Goal: Information Seeking & Learning: Check status

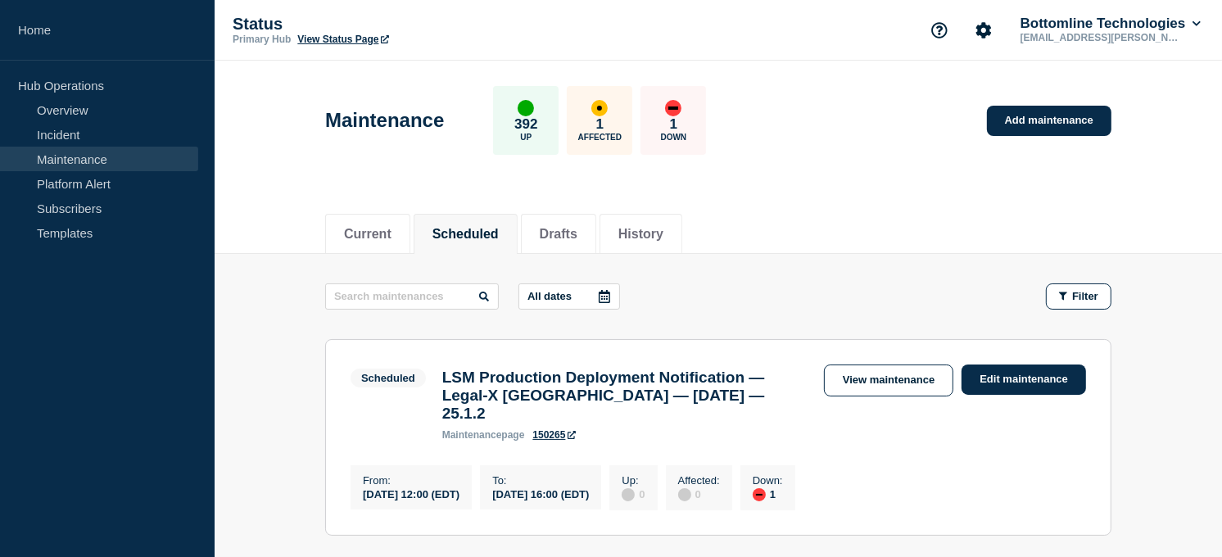
click at [610, 291] on icon at bounding box center [604, 296] width 11 height 13
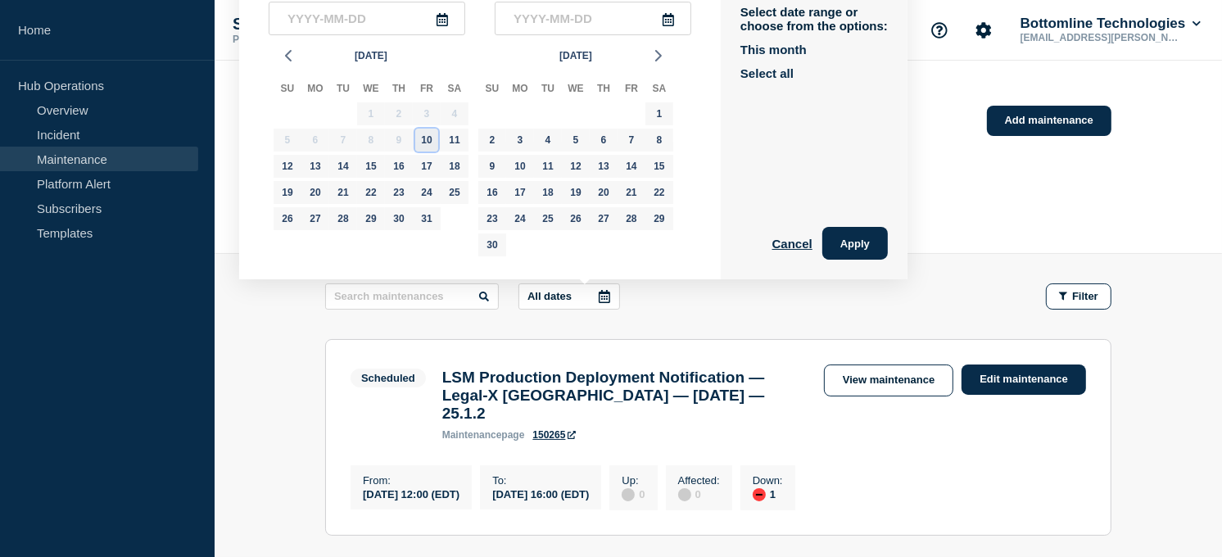
click at [430, 140] on div "10" at bounding box center [426, 140] width 23 height 23
type input "2025-10-10"
click at [324, 166] on div "13" at bounding box center [315, 166] width 23 height 23
type input "2025-10-13"
click at [337, 169] on div "14" at bounding box center [343, 166] width 23 height 23
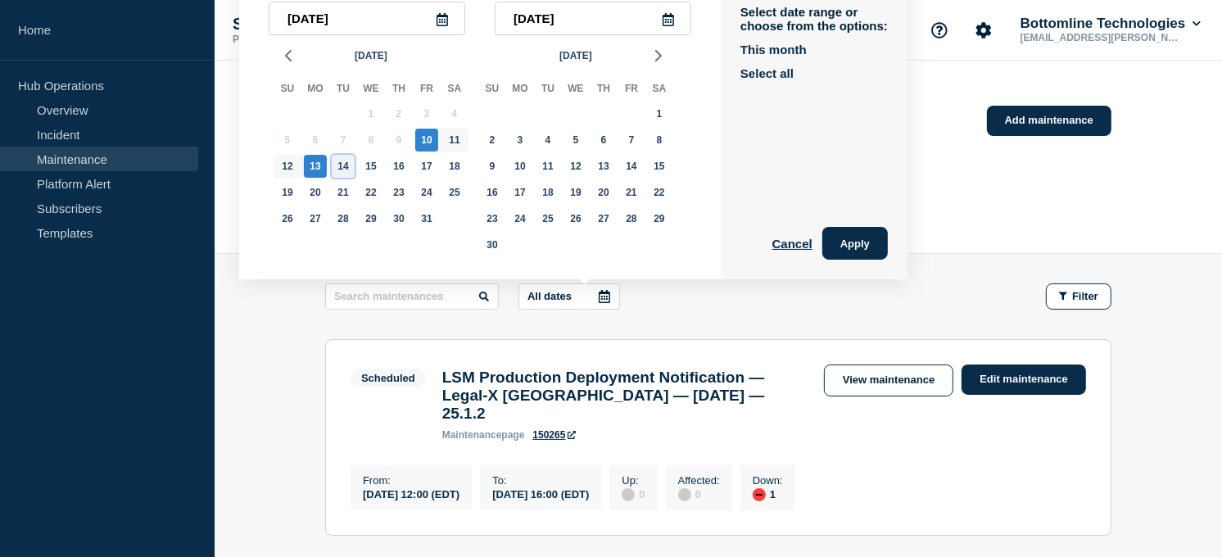
type input "2025-10-14"
click at [421, 140] on div "10" at bounding box center [426, 140] width 23 height 23
type input "2025-10-10"
type input "2025-10-14"
click at [880, 242] on button "Apply" at bounding box center [855, 243] width 66 height 33
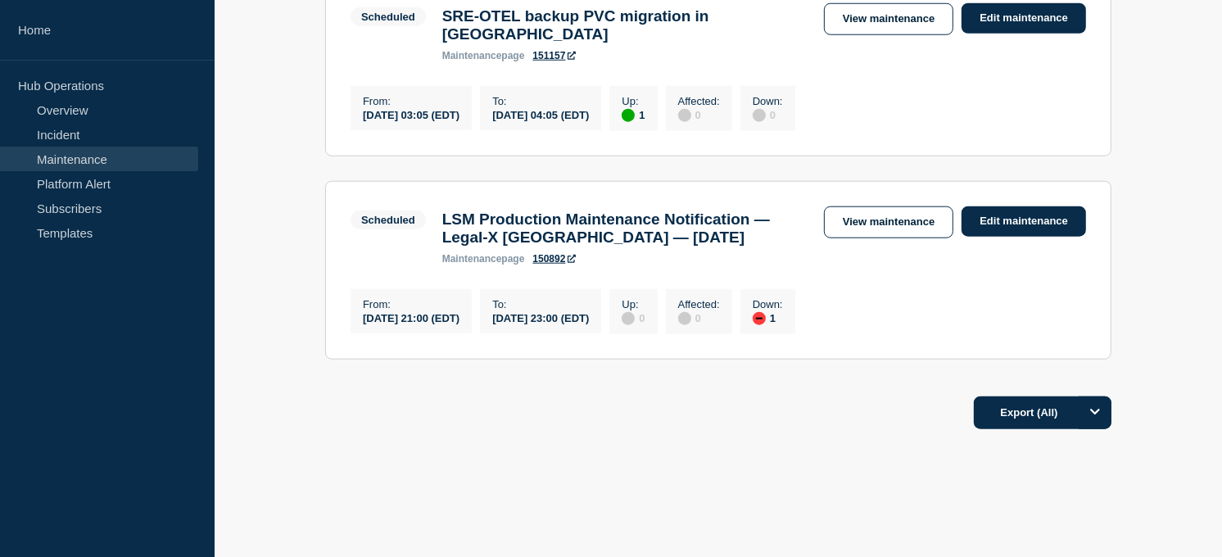
scroll to position [1504, 0]
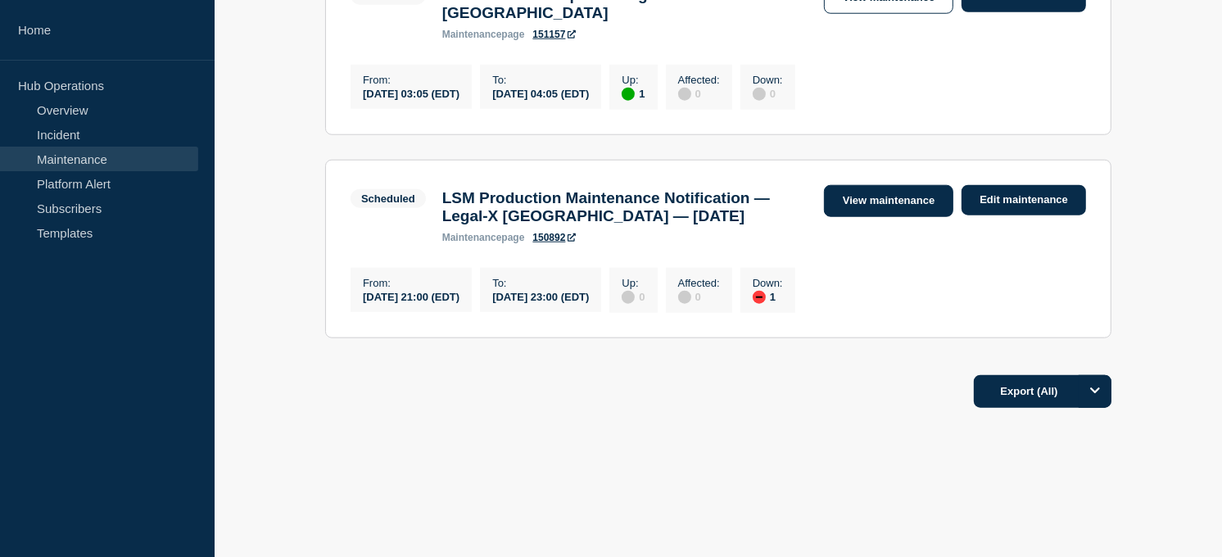
click at [883, 197] on link "View maintenance" at bounding box center [888, 201] width 129 height 32
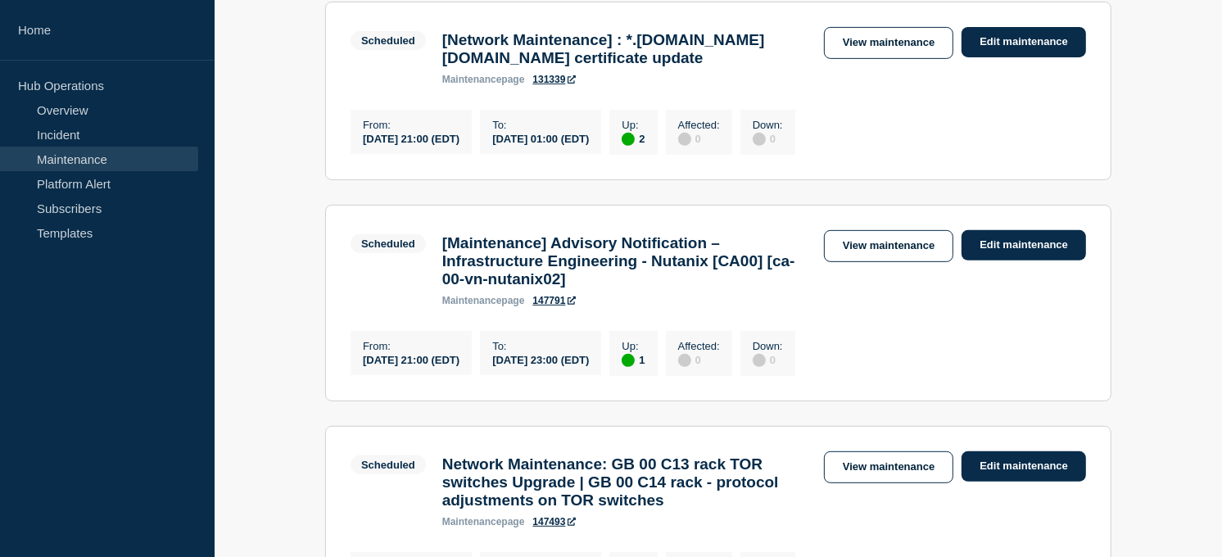
scroll to position [574, 0]
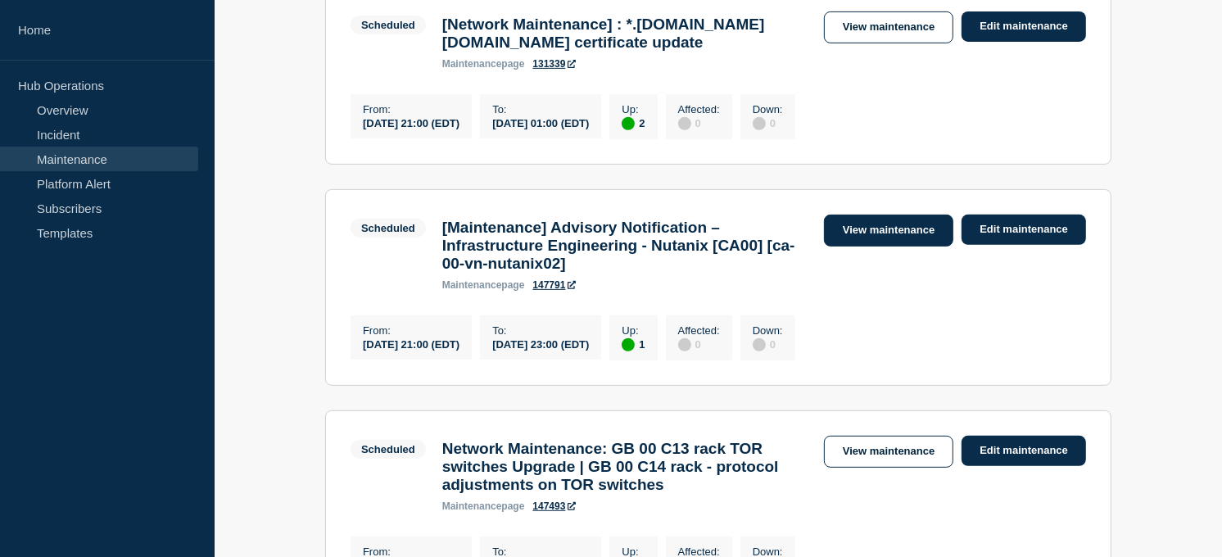
click at [862, 246] on link "View maintenance" at bounding box center [888, 231] width 129 height 32
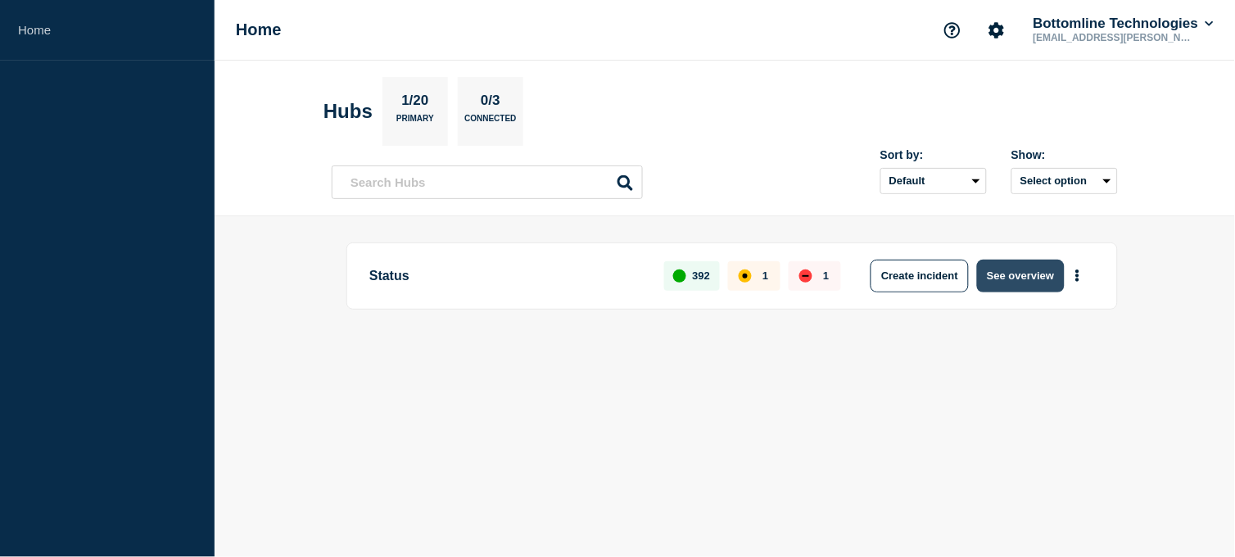
click at [1042, 277] on button "See overview" at bounding box center [1020, 276] width 87 height 33
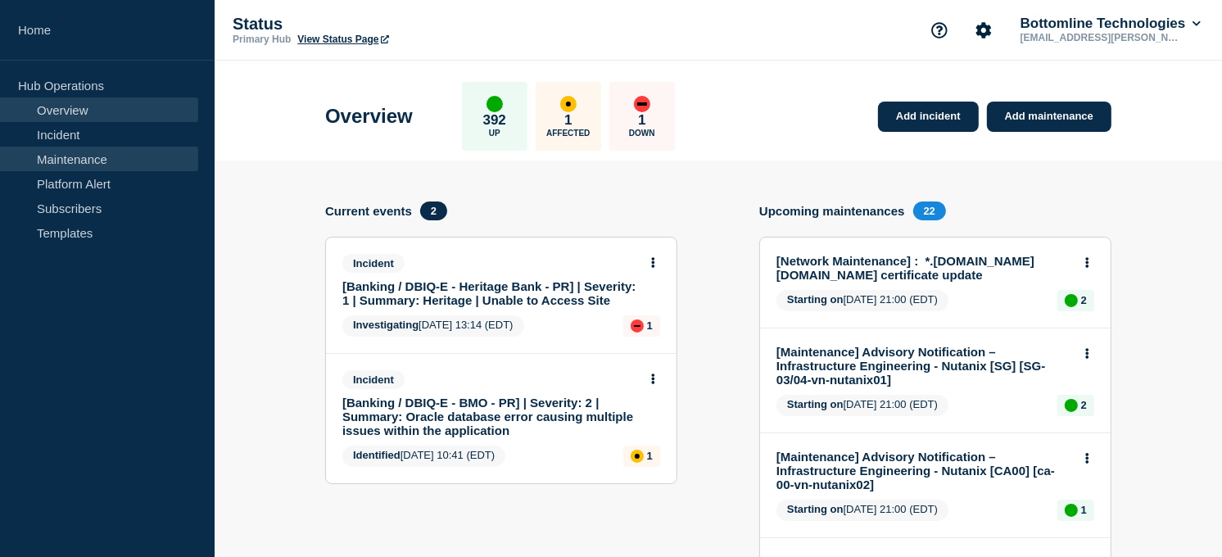
click at [59, 150] on link "Maintenance" at bounding box center [99, 159] width 198 height 25
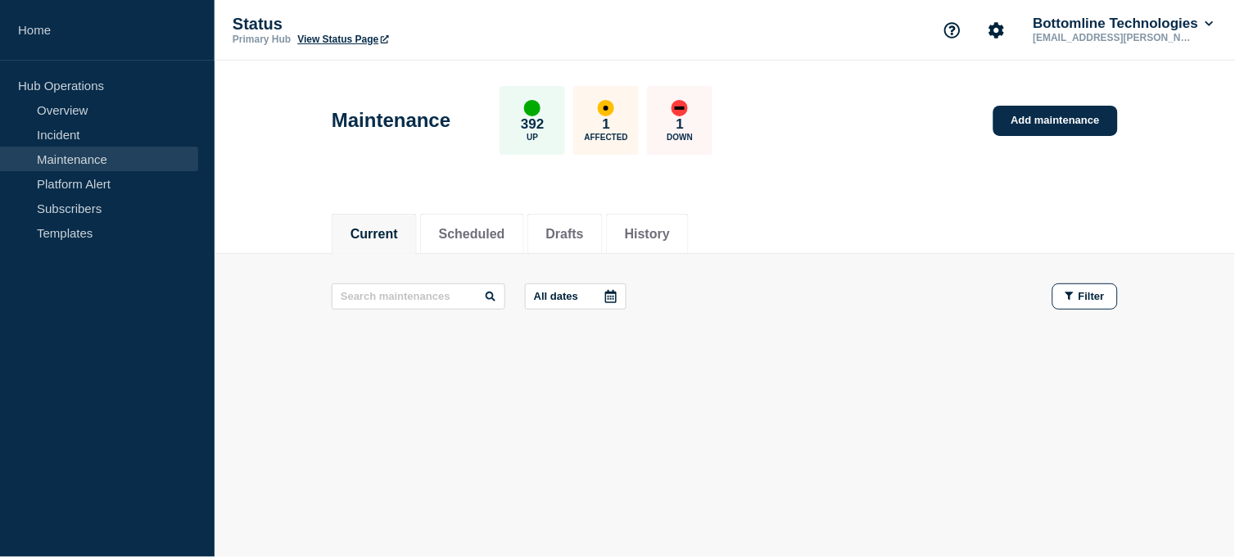
click at [61, 160] on link "Maintenance" at bounding box center [99, 159] width 198 height 25
click at [476, 231] on button "Scheduled" at bounding box center [472, 234] width 66 height 15
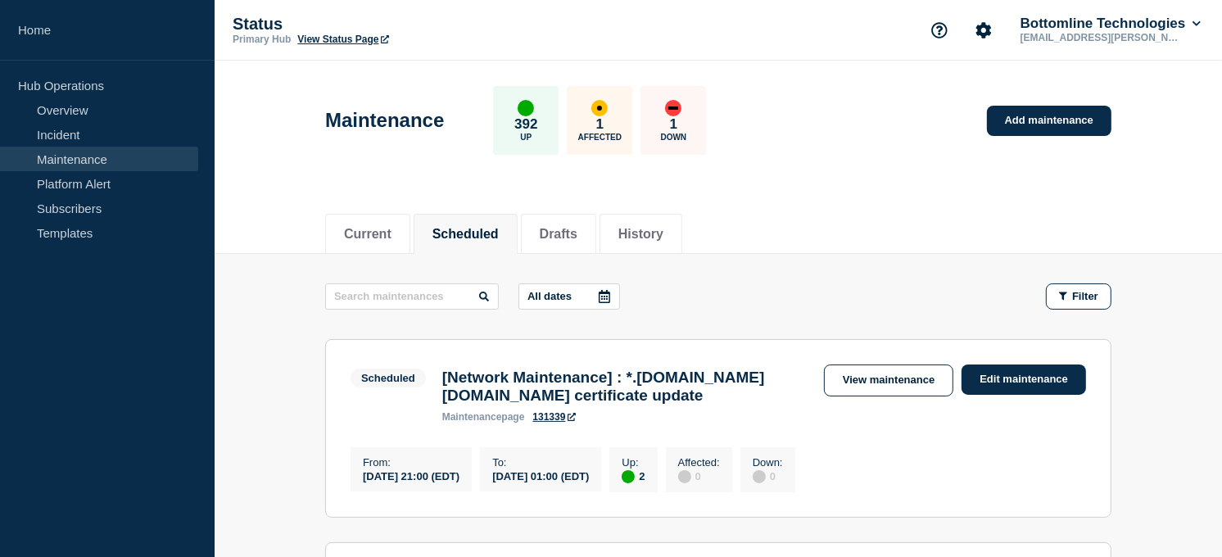
click at [610, 297] on icon at bounding box center [604, 296] width 11 height 13
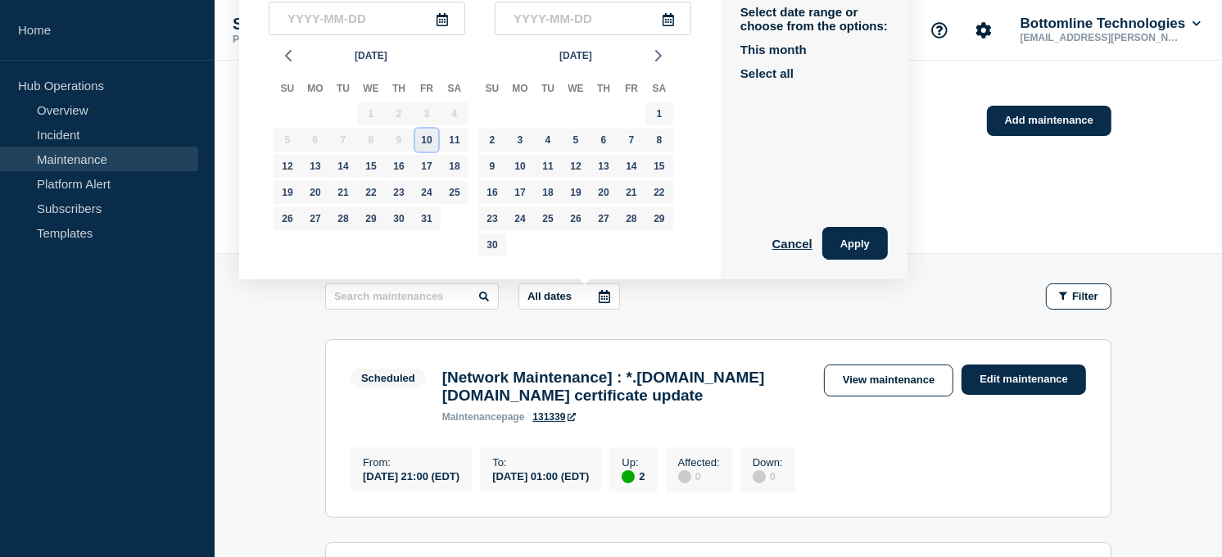
click at [434, 140] on div "10" at bounding box center [426, 140] width 23 height 23
type input "2025-10-10"
click at [341, 162] on div "14" at bounding box center [343, 166] width 23 height 23
type input "2025-10-14"
click at [870, 241] on button "Apply" at bounding box center [855, 243] width 66 height 33
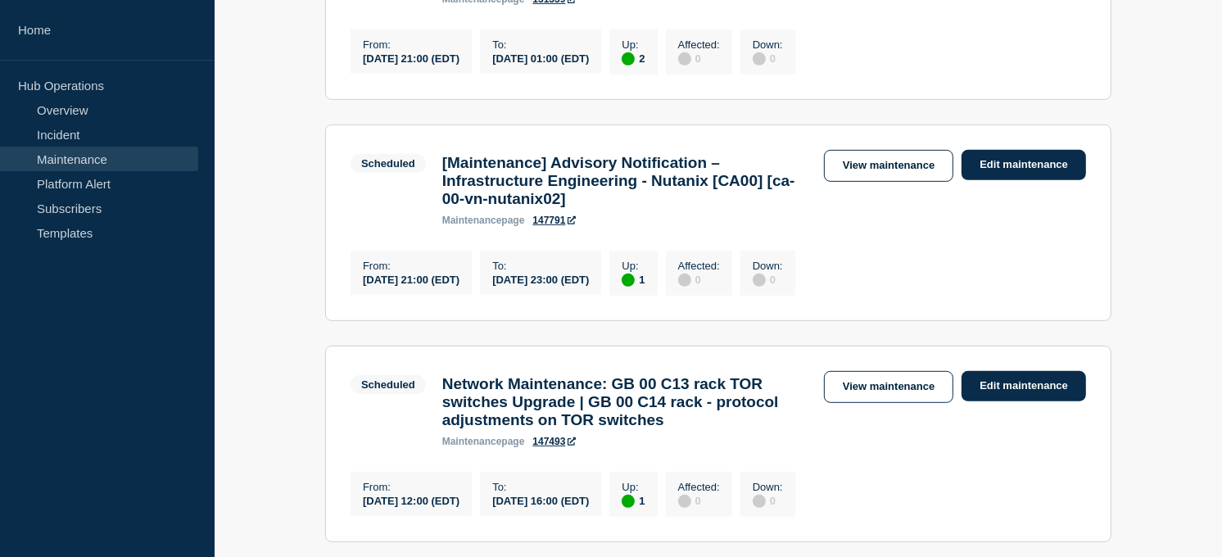
scroll to position [642, 0]
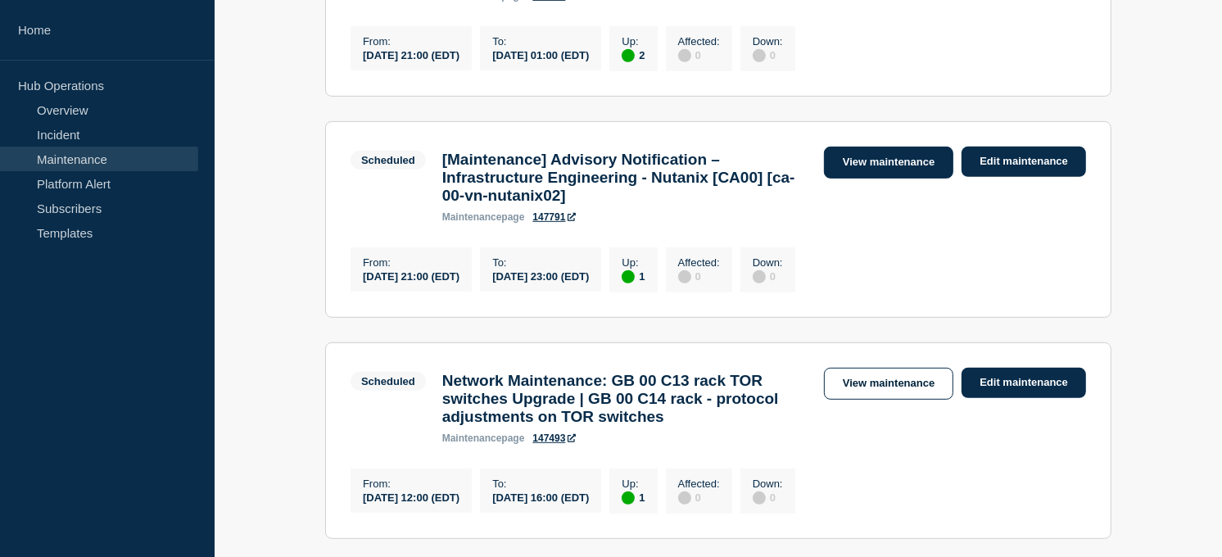
click at [863, 178] on link "View maintenance" at bounding box center [888, 163] width 129 height 32
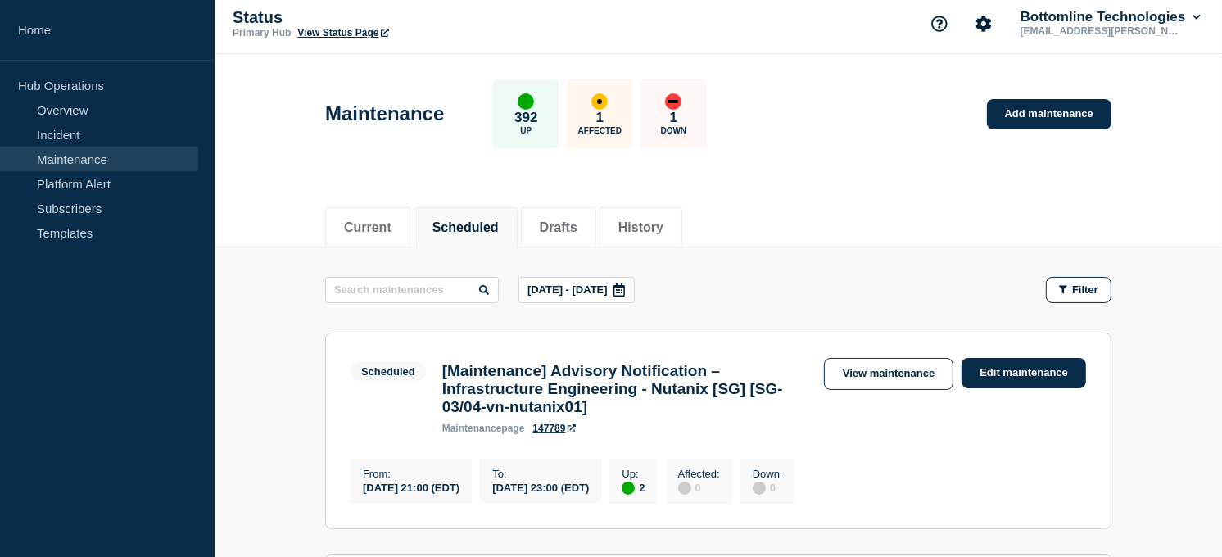
scroll to position [0, 0]
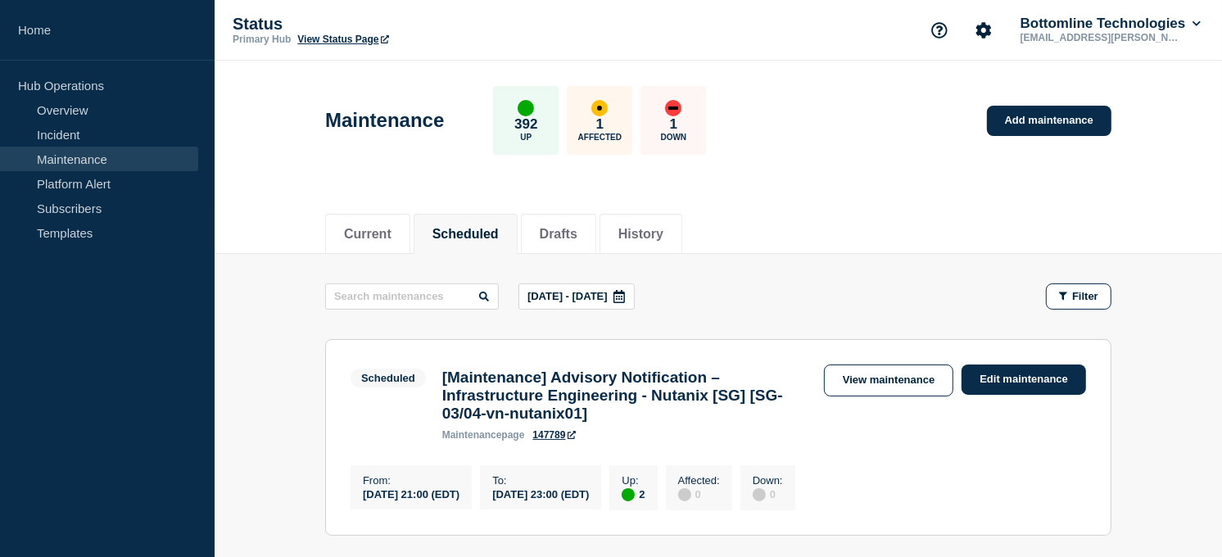
click at [626, 300] on icon at bounding box center [618, 296] width 13 height 13
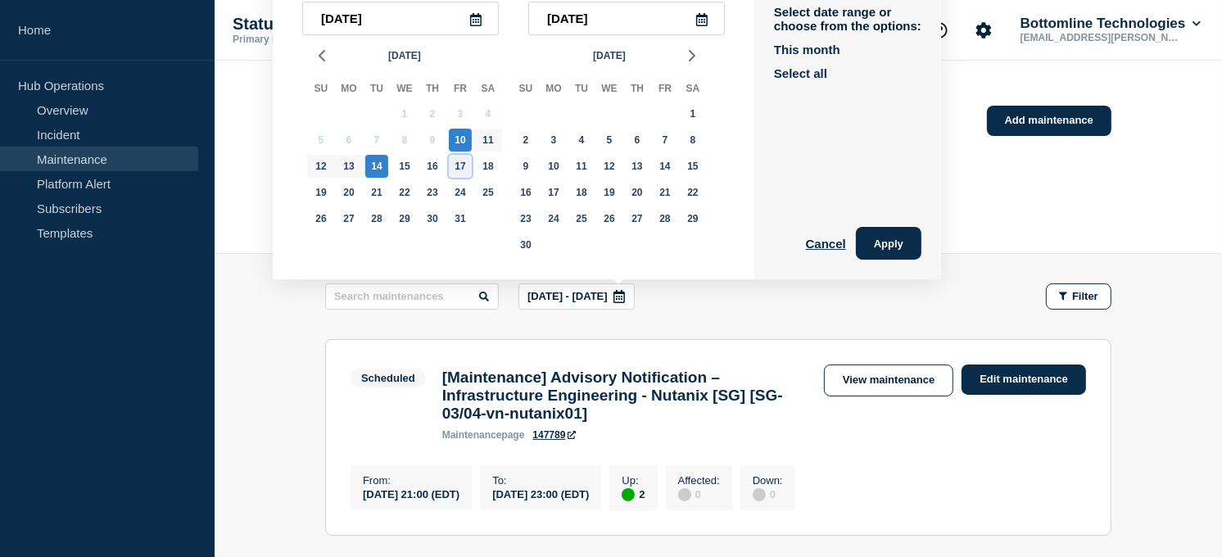
click at [460, 162] on div "17" at bounding box center [460, 166] width 23 height 23
type input "2025-10-17"
click at [462, 133] on div "10" at bounding box center [460, 140] width 23 height 23
type input "2025-10-10"
type input "2025-10-17"
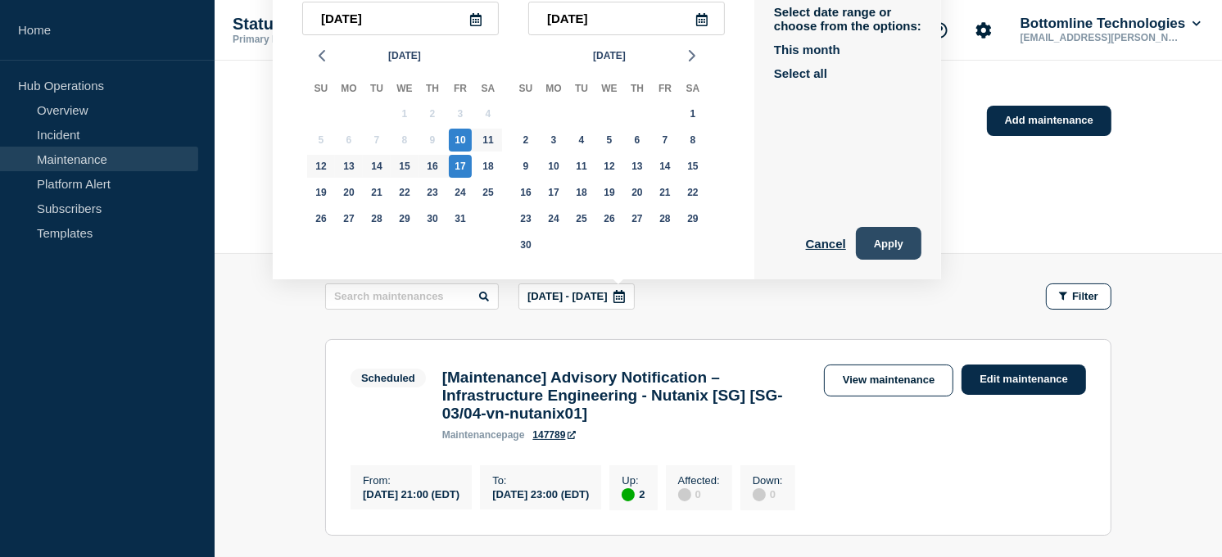
click at [896, 246] on button "Apply" at bounding box center [889, 243] width 66 height 33
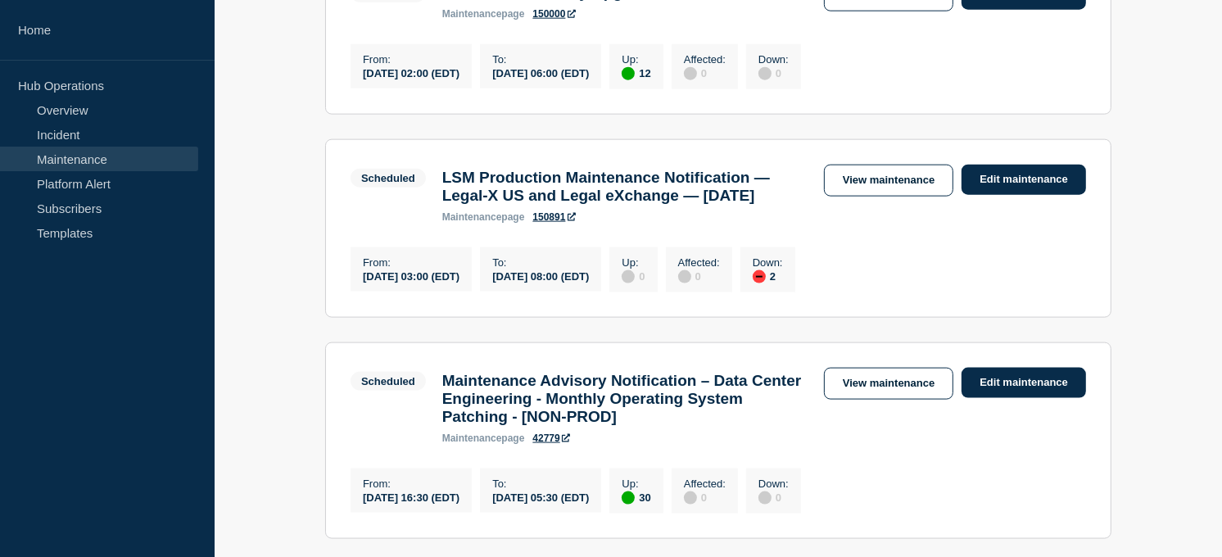
scroll to position [1878, 0]
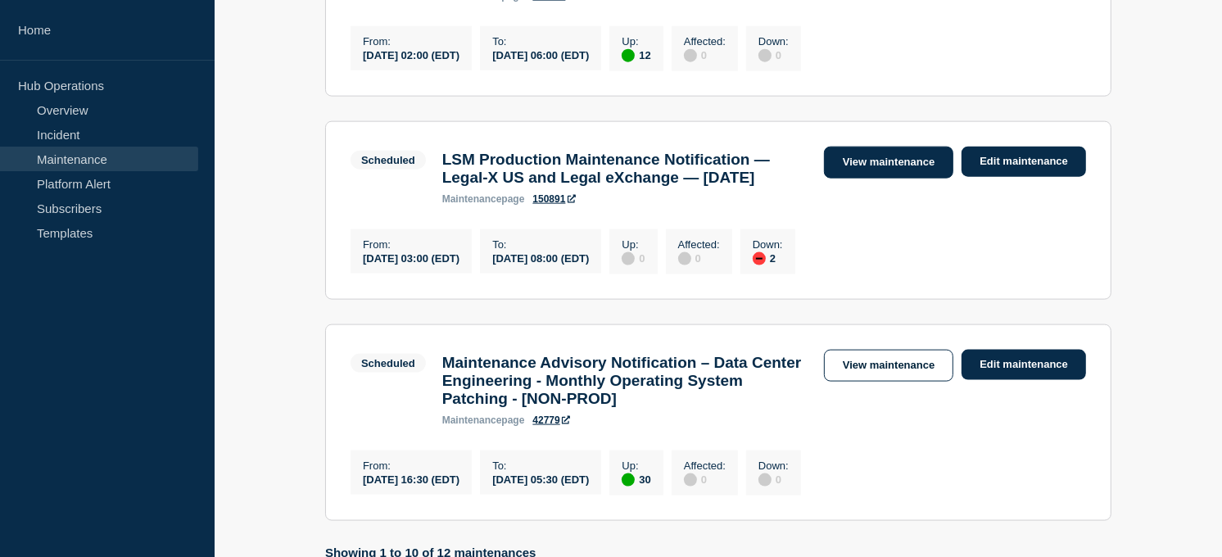
click at [863, 178] on link "View maintenance" at bounding box center [888, 163] width 129 height 32
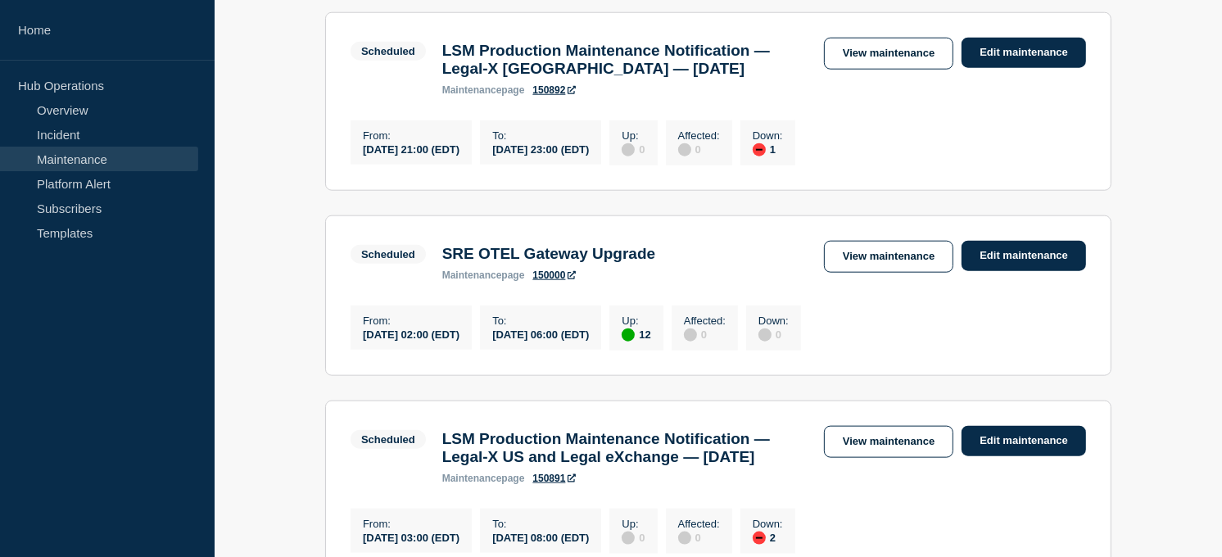
scroll to position [1583, 0]
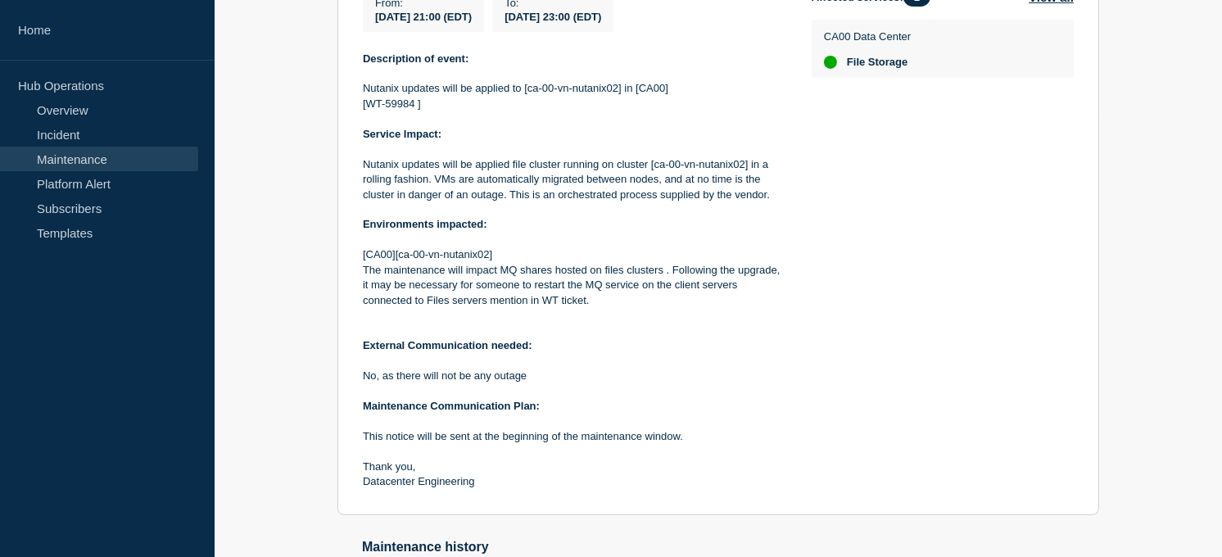
scroll to position [622, 0]
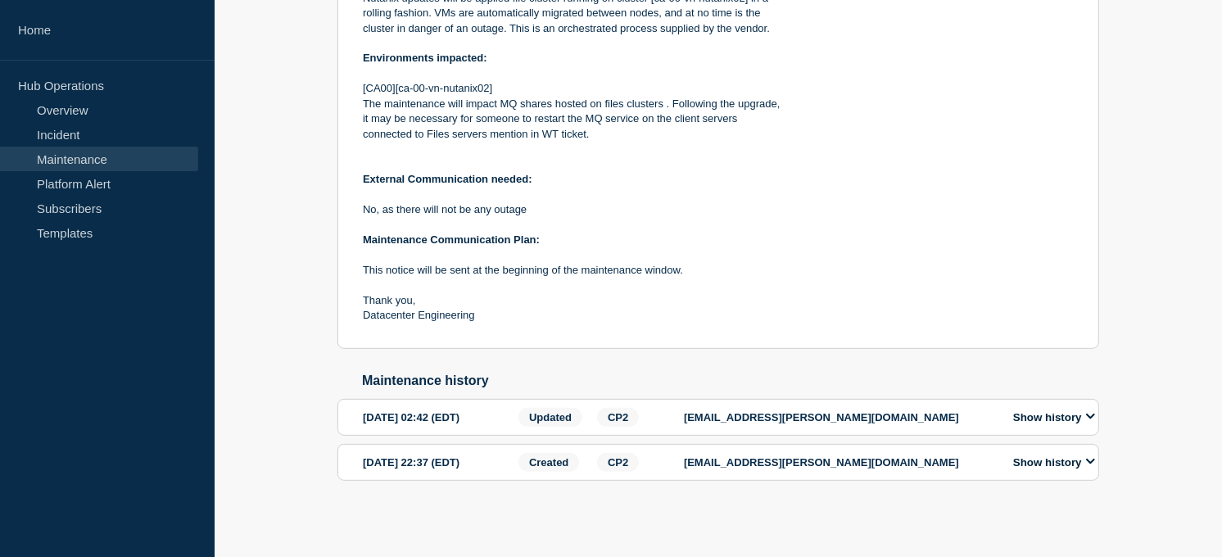
click at [664, 319] on p "Datacenter Engineering" at bounding box center [574, 315] width 422 height 15
click at [1083, 461] on button "Show history" at bounding box center [1054, 462] width 92 height 14
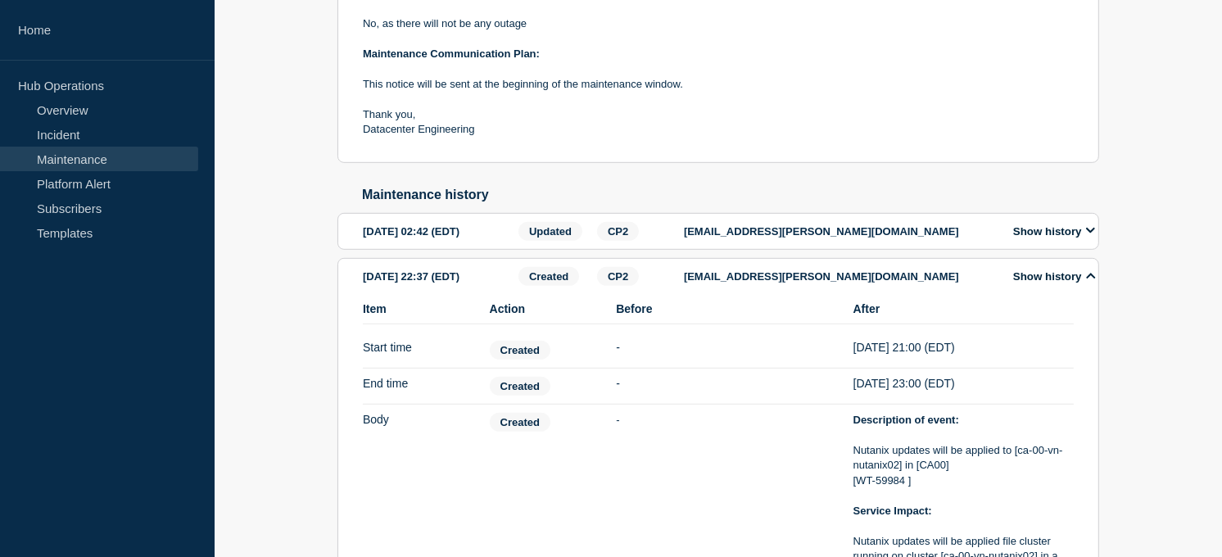
scroll to position [821, 0]
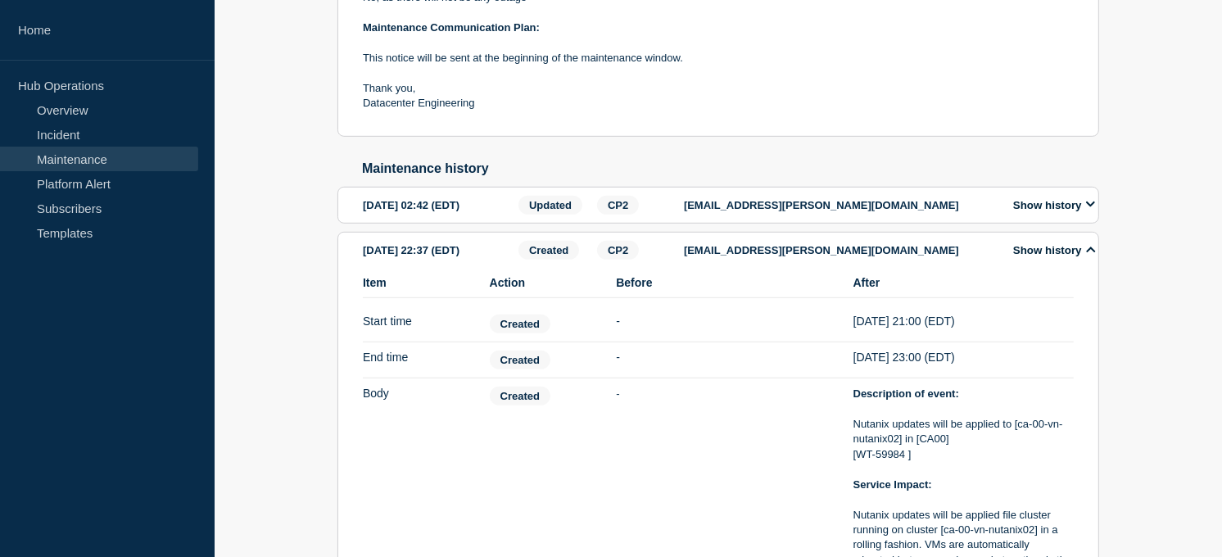
click at [1082, 210] on button "Show history" at bounding box center [1054, 205] width 92 height 14
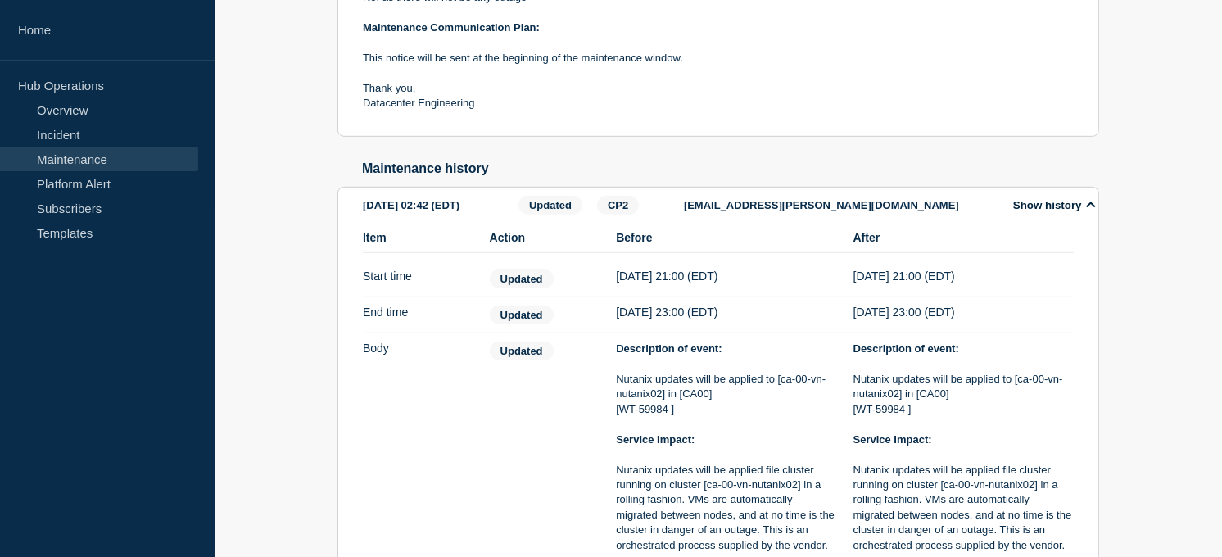
drag, startPoint x: 500, startPoint y: 215, endPoint x: 350, endPoint y: 224, distance: 150.1
click at [350, 224] on section "[DATE] 02:42 (EDT) Updated CP2 [EMAIL_ADDRESS][PERSON_NAME][DOMAIN_NAME] Show h…" at bounding box center [717, 552] width 761 height 731
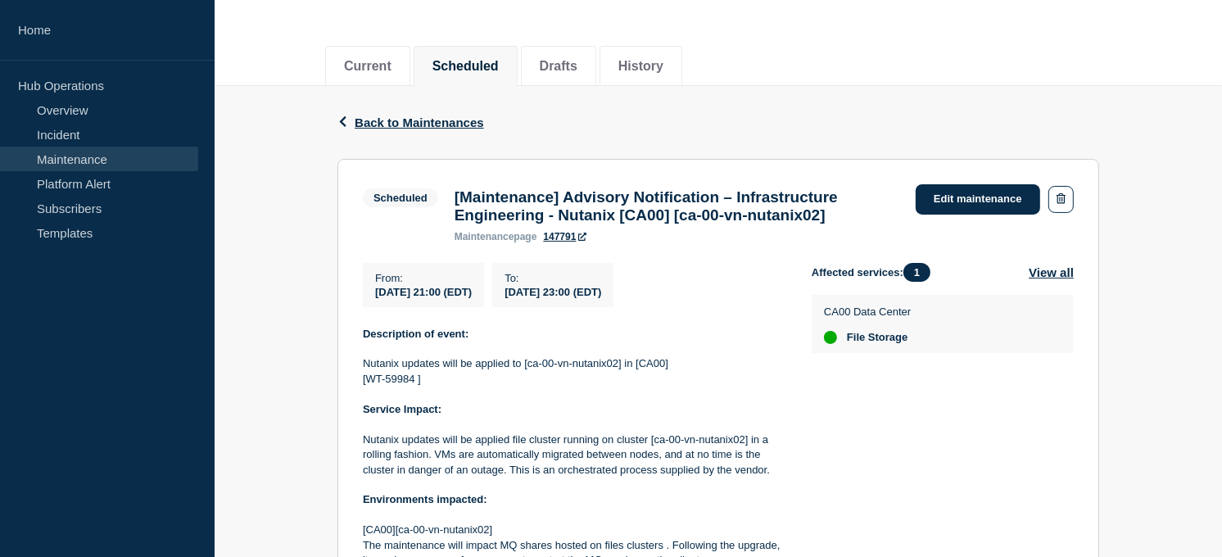
scroll to position [169, 0]
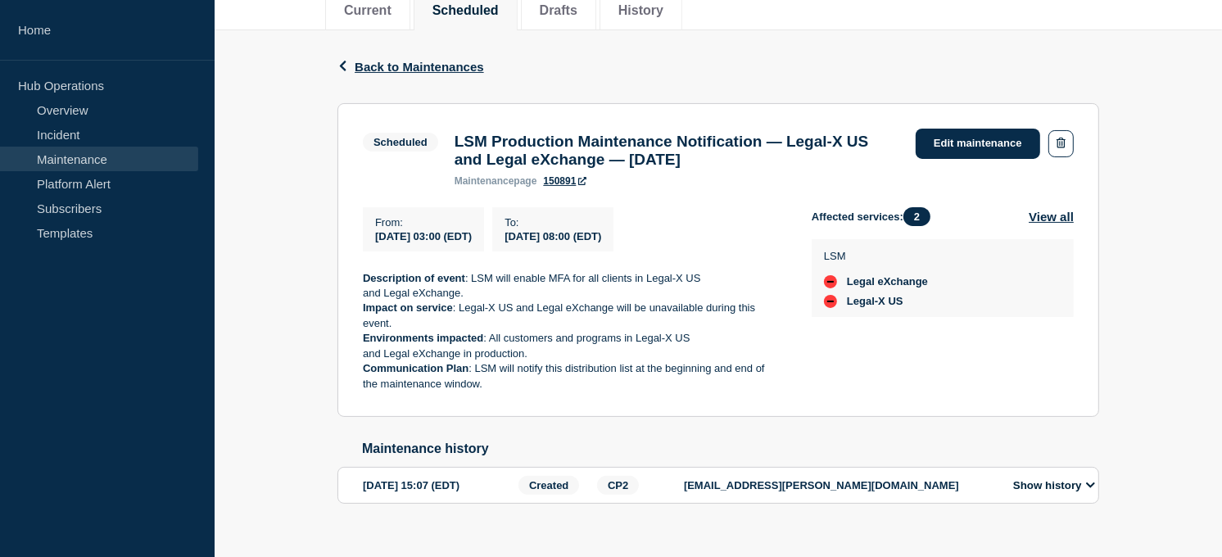
scroll to position [260, 0]
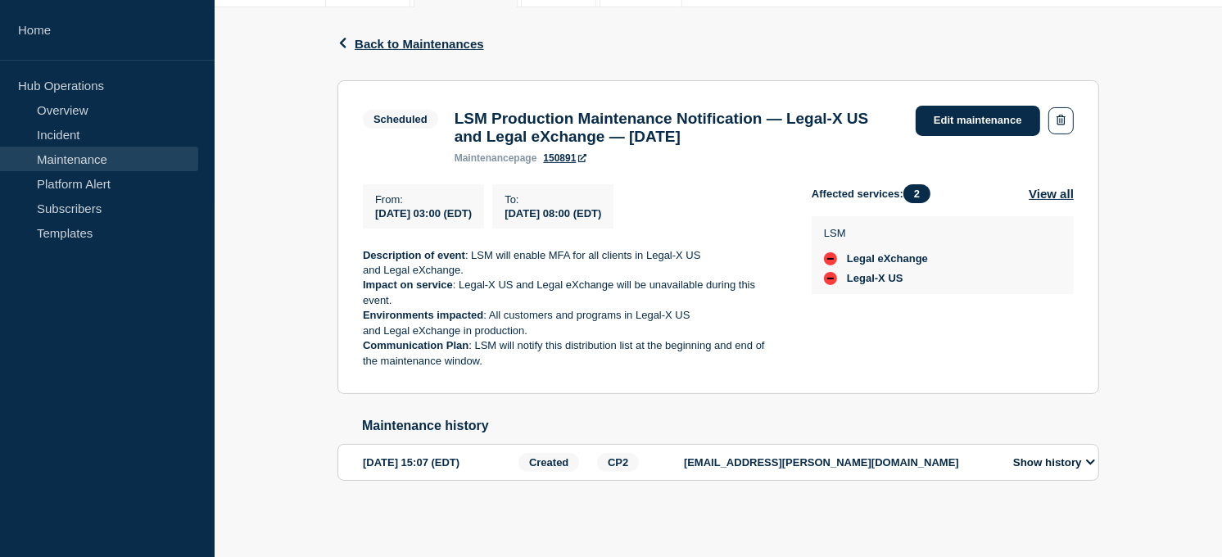
drag, startPoint x: 778, startPoint y: 126, endPoint x: 813, endPoint y: 127, distance: 35.2
click at [813, 127] on h3 "LSM Production Maintenance Notification — Legal-X US and Legal eXchange — Octob…" at bounding box center [676, 128] width 445 height 36
click at [765, 296] on p "Impact on service : Legal-X US and Legal eXchange will be unavailable during th…" at bounding box center [574, 293] width 422 height 30
